Goal: Find specific page/section: Find specific page/section

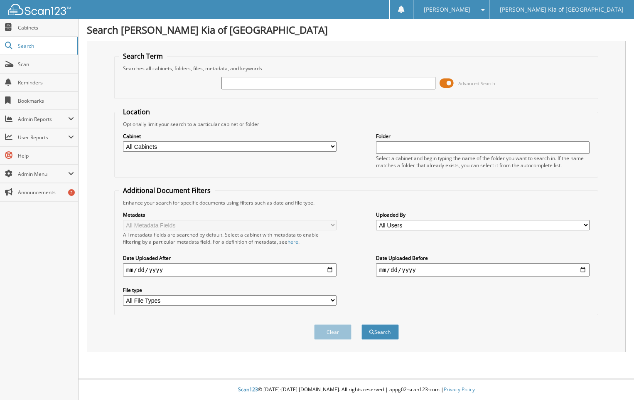
click at [255, 81] on input "text" at bounding box center [328, 83] width 214 height 12
type input "93474"
click at [380, 333] on button "Search" at bounding box center [380, 331] width 37 height 15
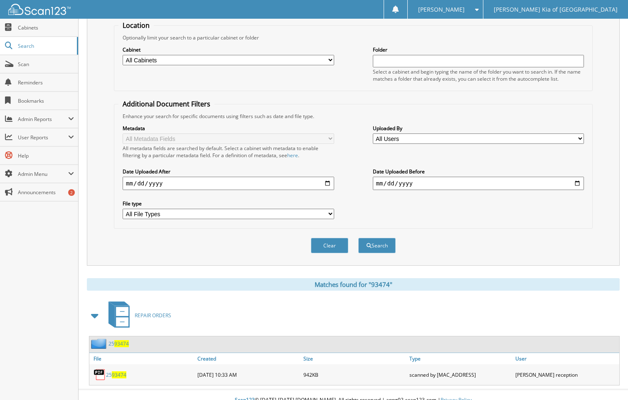
scroll to position [97, 0]
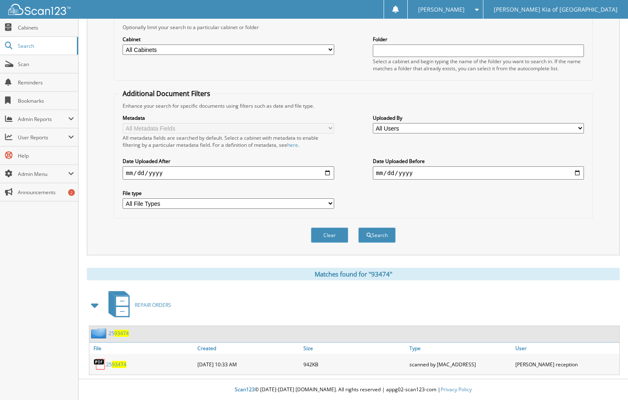
click at [121, 363] on span "93474" at bounding box center [119, 364] width 15 height 7
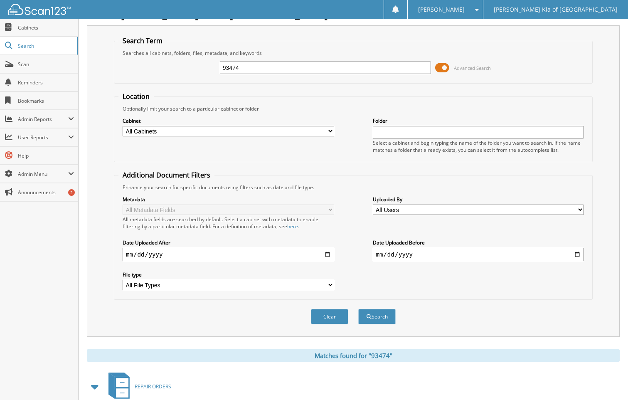
scroll to position [0, 0]
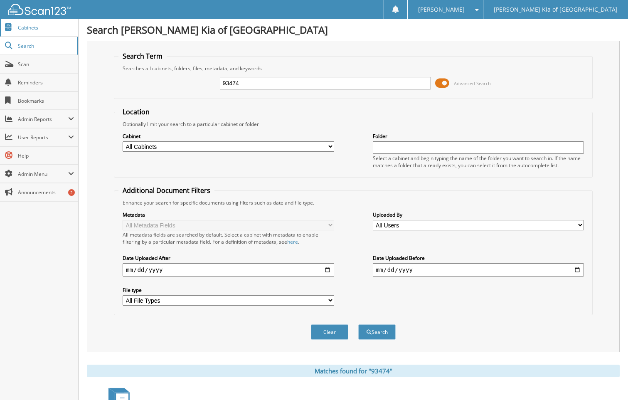
click at [48, 27] on span "Cabinets" at bounding box center [46, 27] width 56 height 7
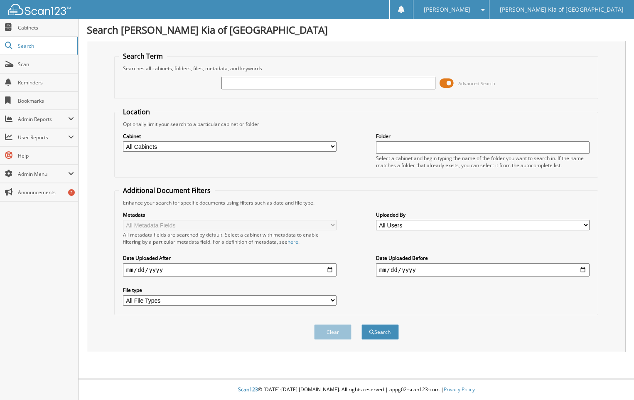
click at [320, 82] on input "text" at bounding box center [328, 83] width 214 height 12
type input "30363"
click at [362, 324] on button "Search" at bounding box center [380, 331] width 37 height 15
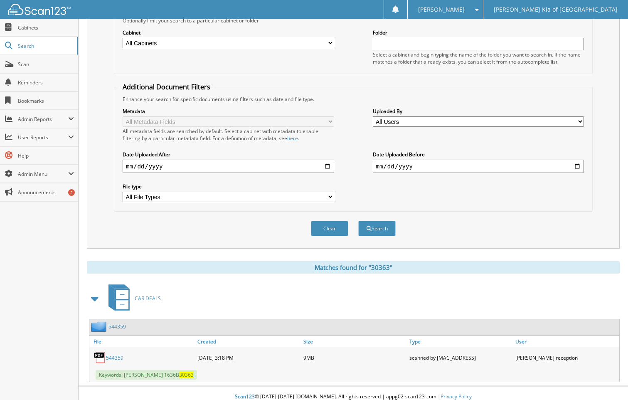
scroll to position [111, 0]
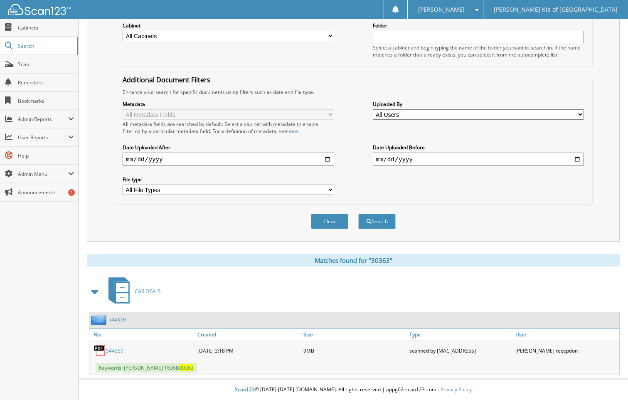
click at [115, 350] on link "544359" at bounding box center [114, 350] width 17 height 7
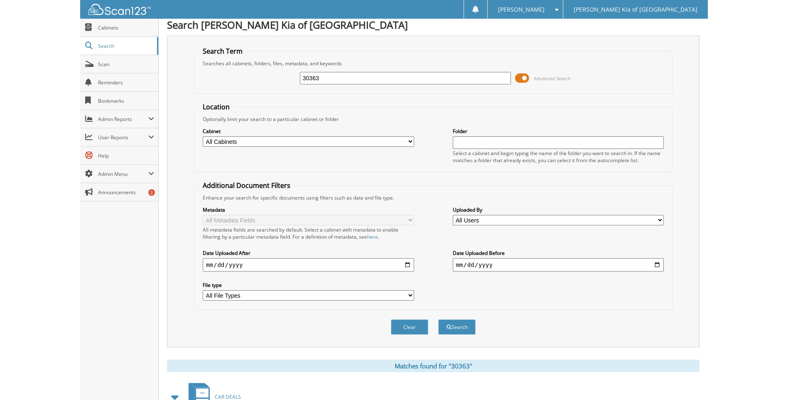
scroll to position [0, 0]
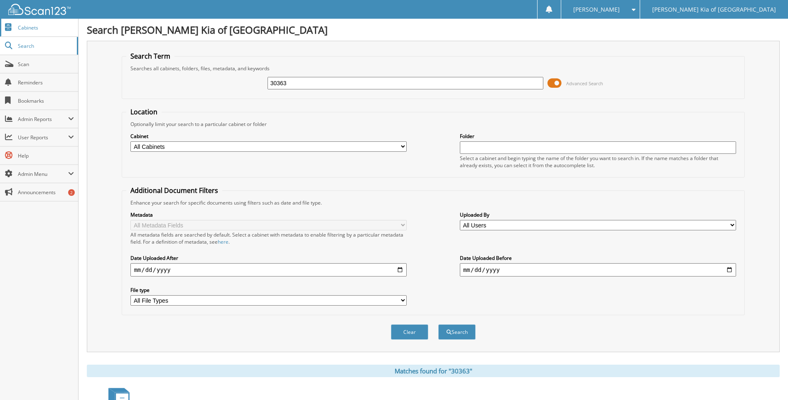
drag, startPoint x: 305, startPoint y: 78, endPoint x: 52, endPoint y: 20, distance: 260.1
click at [48, 23] on body "Karon M. Settings Logout Pitre Kia of Las Cruces Close Cabinets Search" at bounding box center [394, 255] width 788 height 510
type input "[PERSON_NAME]"
click at [438, 324] on button "Search" at bounding box center [456, 331] width 37 height 15
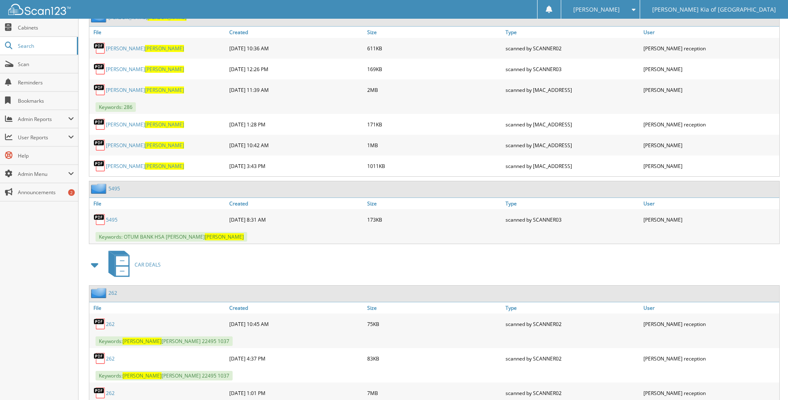
scroll to position [499, 0]
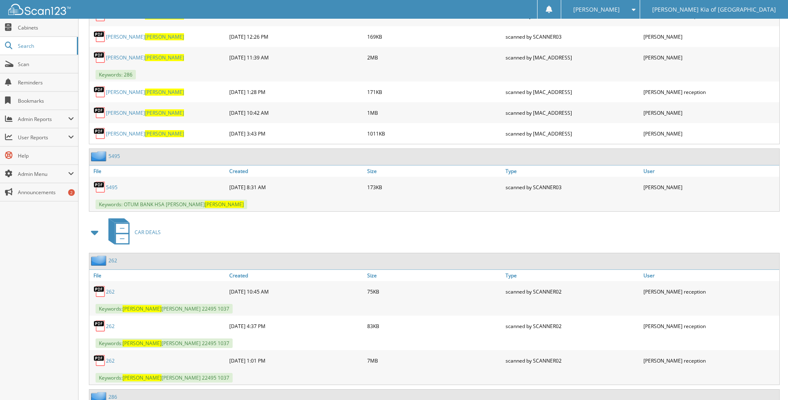
click at [110, 360] on link "262" at bounding box center [110, 360] width 9 height 7
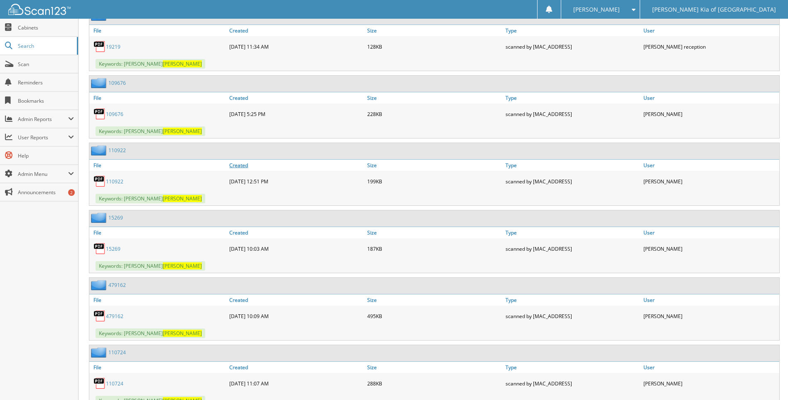
scroll to position [1122, 0]
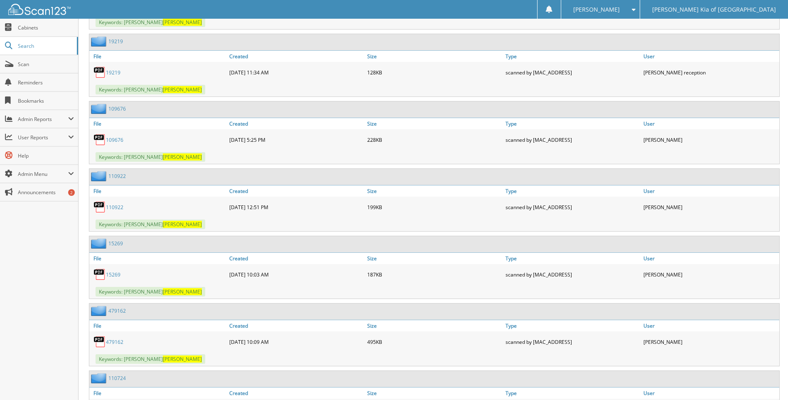
drag, startPoint x: 700, startPoint y: 7, endPoint x: 715, endPoint y: -20, distance: 30.3
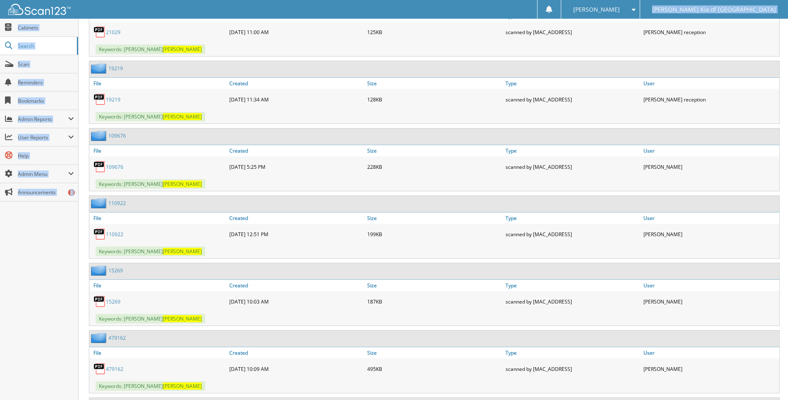
drag, startPoint x: 715, startPoint y: -20, endPoint x: 694, endPoint y: 11, distance: 37.1
click at [636, 11] on span at bounding box center [632, 10] width 8 height 6
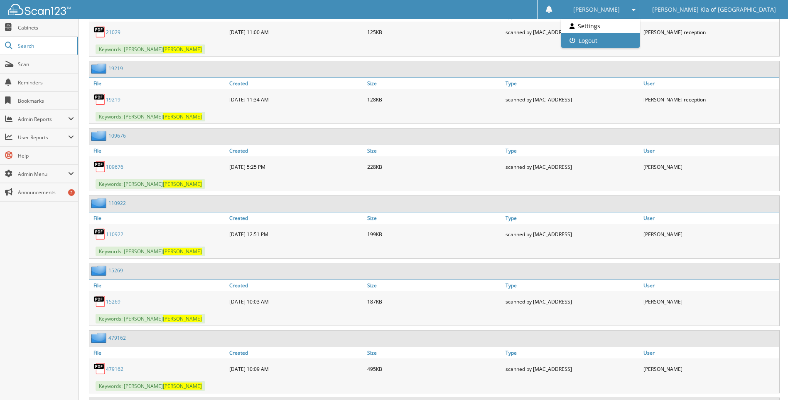
click at [640, 41] on link "Logout" at bounding box center [600, 40] width 79 height 15
